Goal: Information Seeking & Learning: Learn about a topic

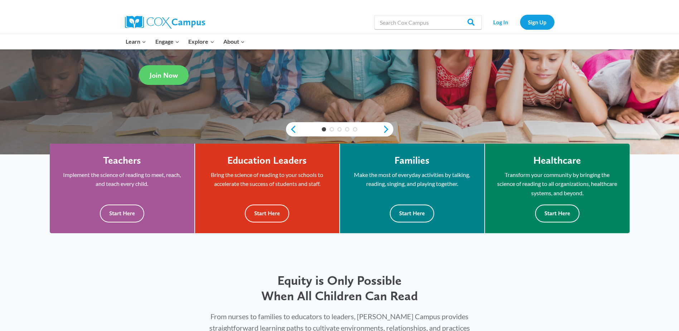
scroll to position [179, 0]
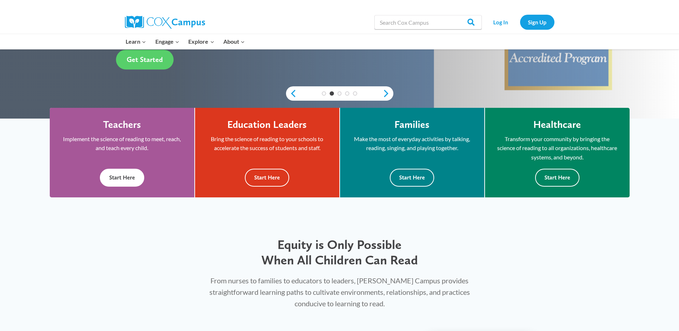
click at [122, 181] on button "Start Here" at bounding box center [122, 178] width 44 height 18
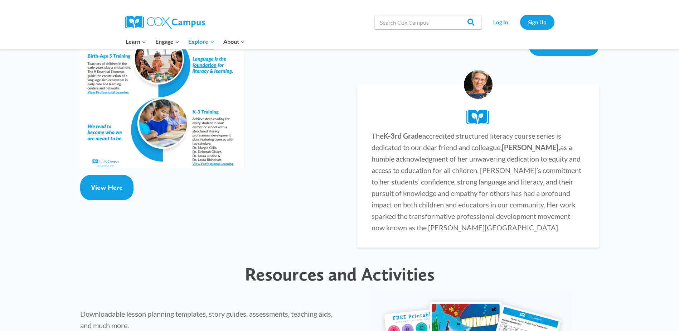
scroll to position [1504, 0]
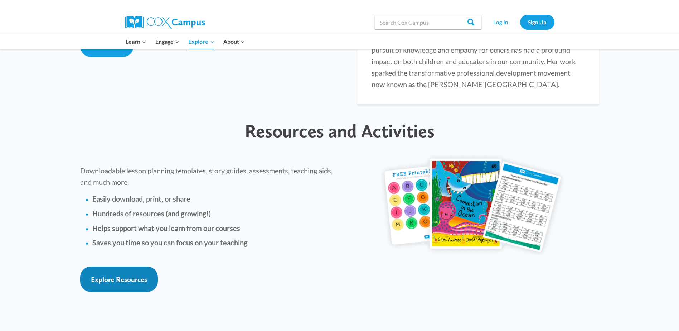
click at [139, 275] on span "Explore Resources" at bounding box center [119, 279] width 56 height 9
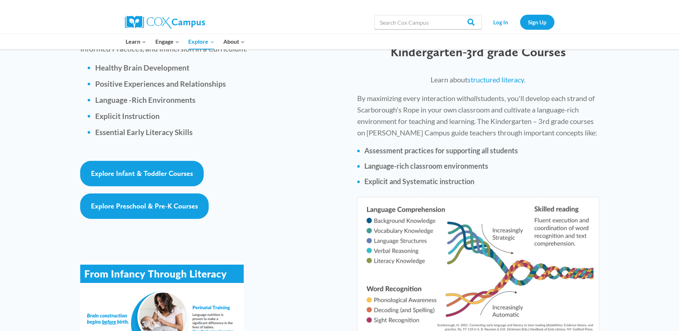
scroll to position [895, 0]
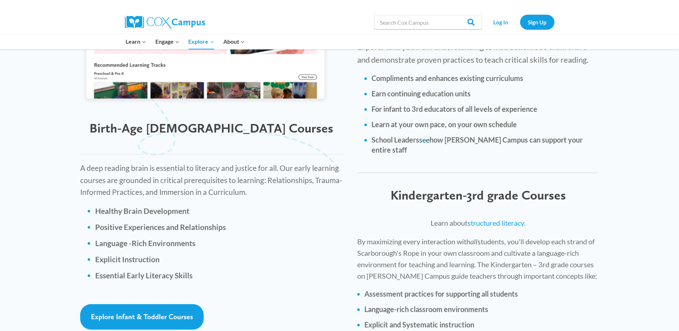
click at [427, 135] on link "see" at bounding box center [424, 139] width 10 height 9
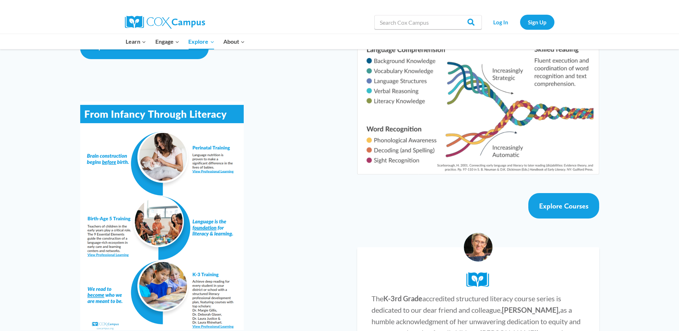
scroll to position [1127, 0]
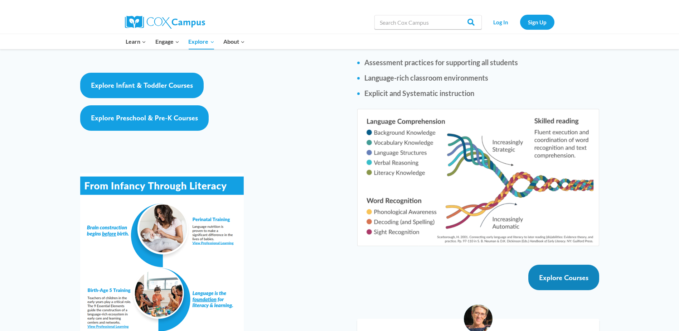
click at [577, 273] on span "Explore Courses" at bounding box center [563, 277] width 49 height 9
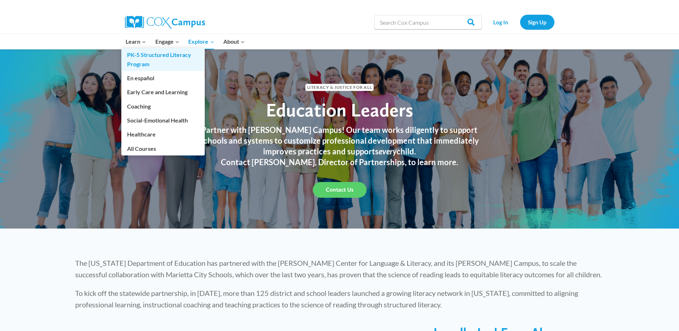
click at [140, 57] on link "PK-5 Structured Literacy Program" at bounding box center [162, 59] width 83 height 23
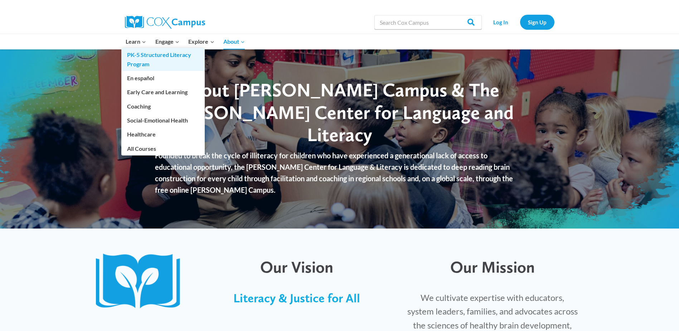
click at [131, 59] on link "PK-5 Structured Literacy Program" at bounding box center [162, 59] width 83 height 23
